Goal: Find specific page/section: Find specific page/section

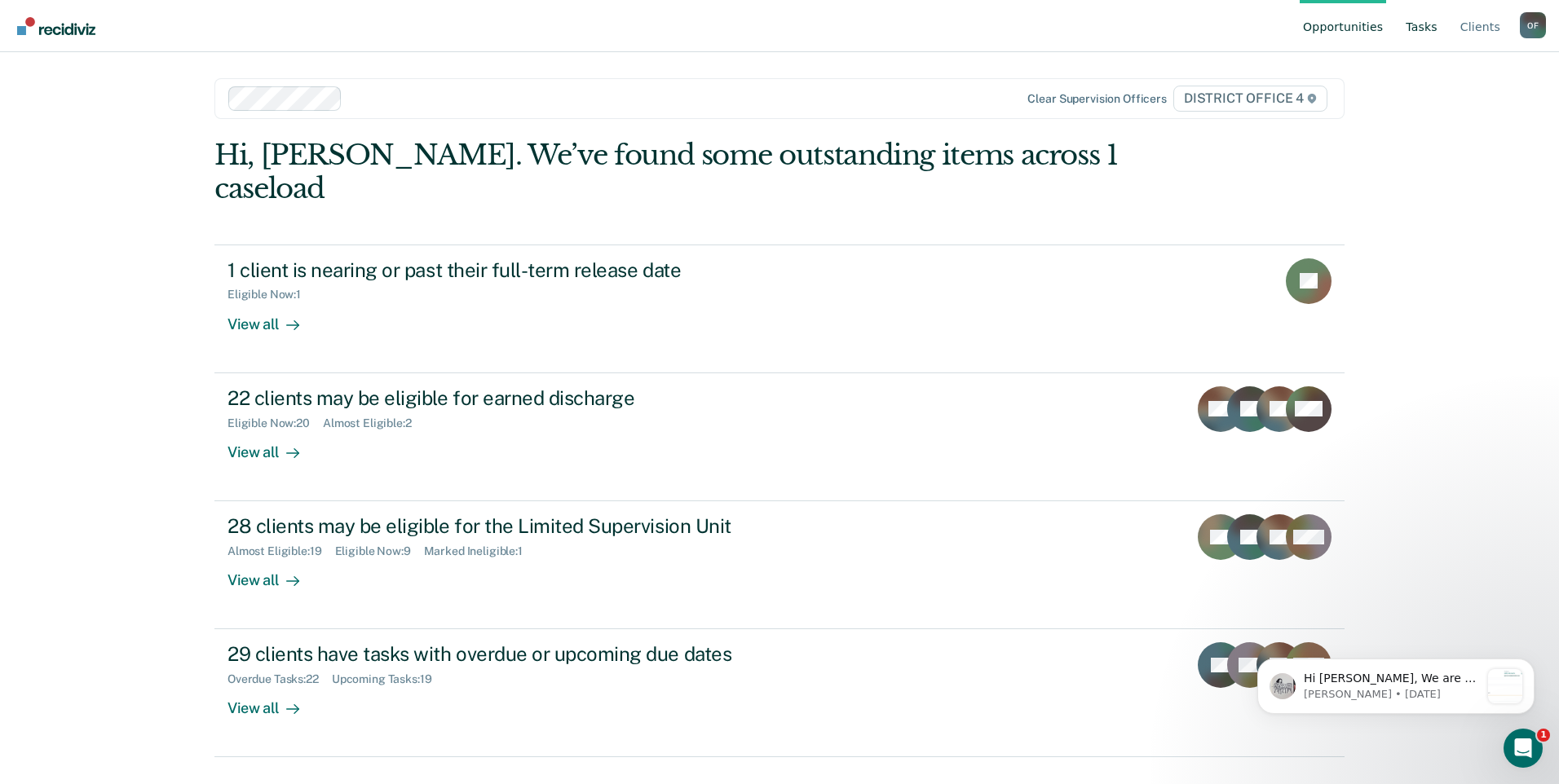
click at [1422, 38] on link "Tasks" at bounding box center [1422, 26] width 38 height 52
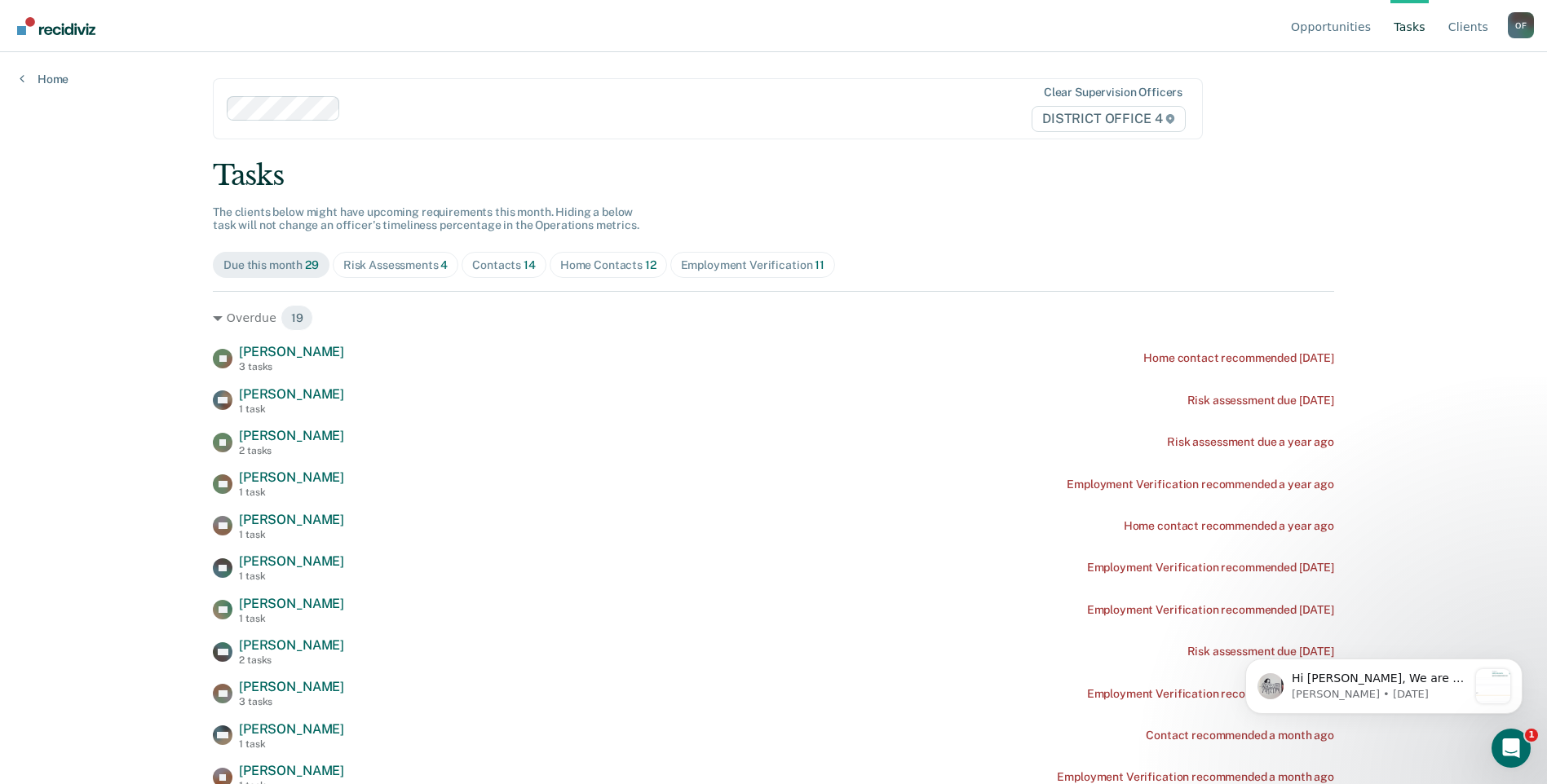
click at [495, 261] on div "Contacts 14" at bounding box center [504, 264] width 64 height 14
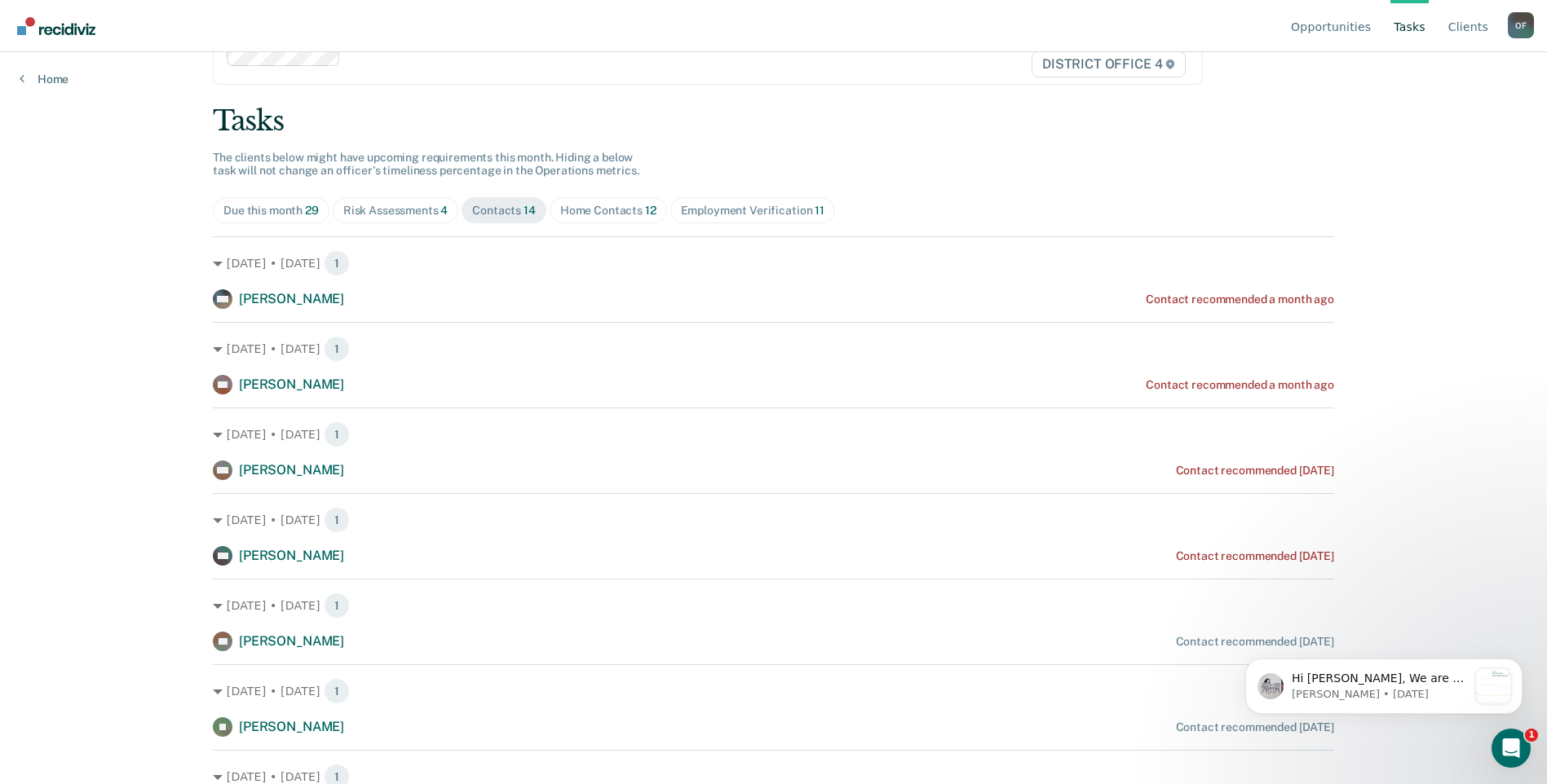
scroll to position [81, 0]
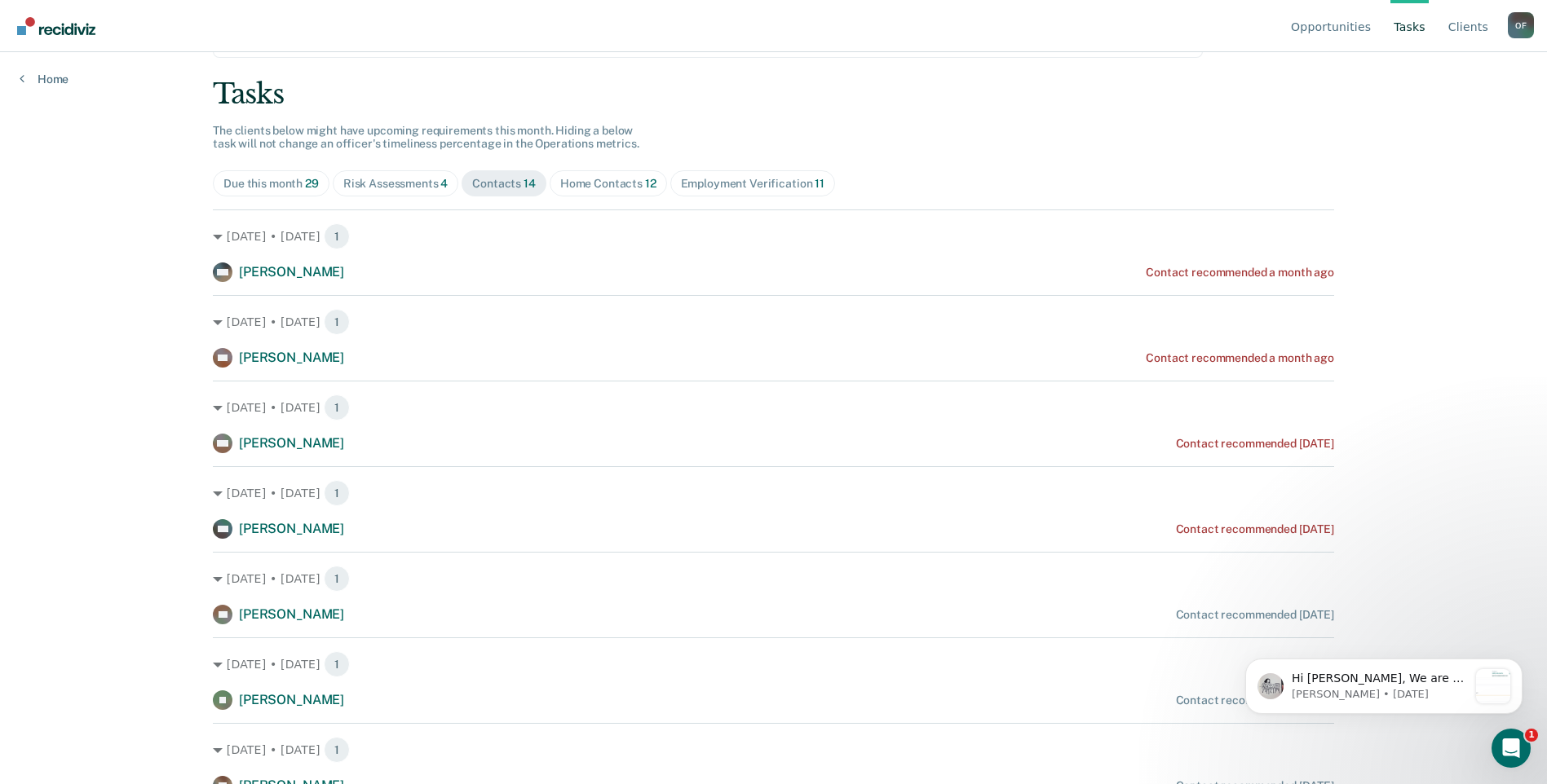
click at [618, 190] on div "Home Contacts 12" at bounding box center [608, 183] width 96 height 14
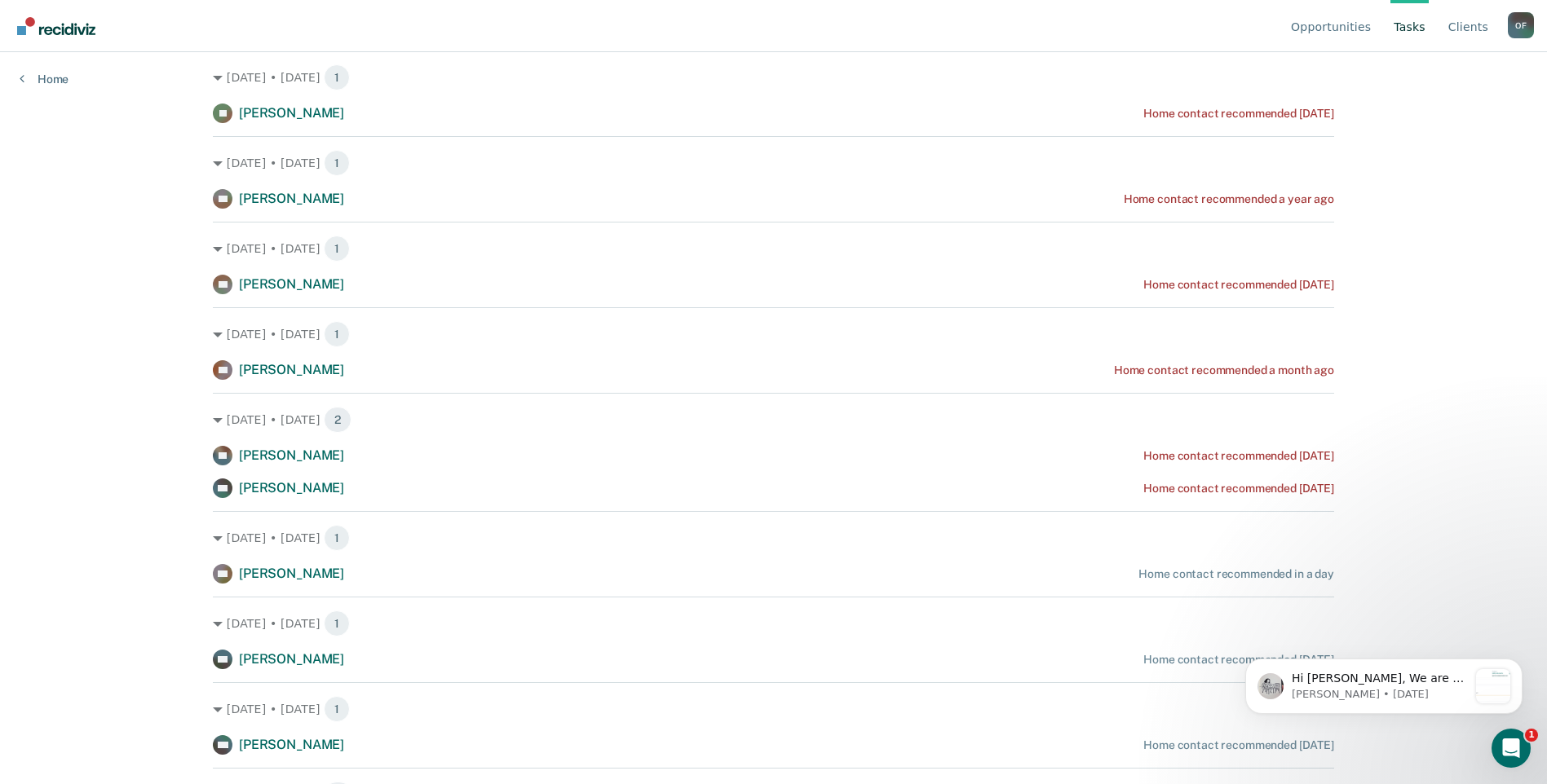
scroll to position [244, 0]
